Goal: Find specific page/section: Find specific page/section

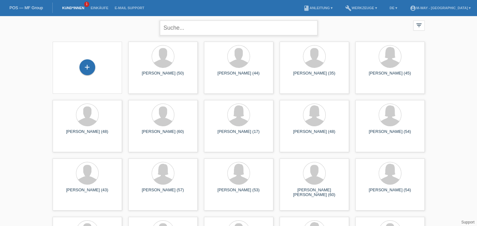
click at [201, 26] on input "text" at bounding box center [239, 28] width 158 height 15
type input "berisha"
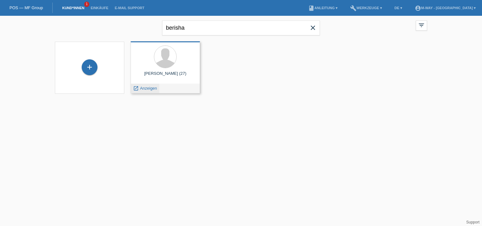
click at [148, 89] on span "Anzeigen" at bounding box center [148, 88] width 17 height 5
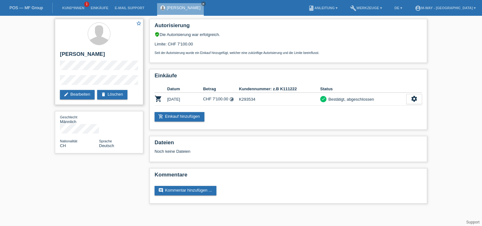
click at [56, 81] on div "star_border [PERSON_NAME] edit Bearbeiten delete Löschen" at bounding box center [99, 62] width 88 height 86
